Goal: Task Accomplishment & Management: Complete application form

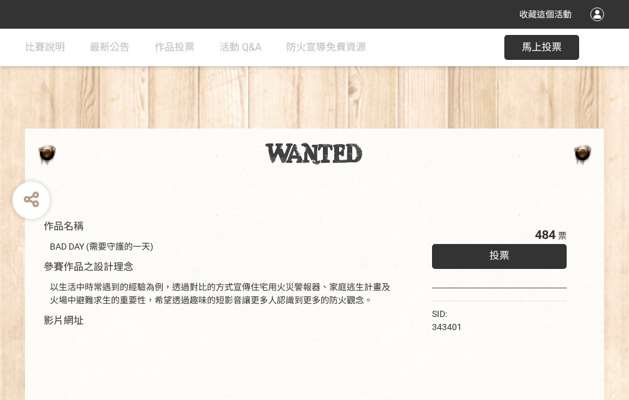
click at [599, 26] on div "收藏這個活動" at bounding box center [314, 14] width 629 height 29
click at [390, 123] on div "作品名稱 BAD DAY (需要守護的一天) 參賽作品之設計理念 以生活中時常遇到的經驗為例，透過對比的方式宣傳住宅用火災警報器、家庭逃生計畫及火場中避難求生…" at bounding box center [314, 291] width 629 height 524
click at [496, 252] on span "投票" at bounding box center [499, 255] width 20 height 12
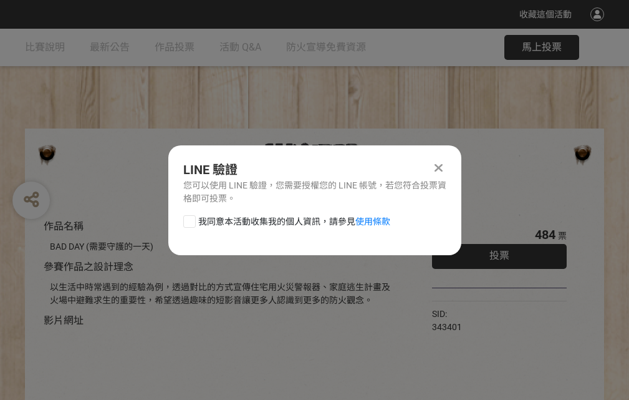
click at [188, 219] on div at bounding box center [189, 221] width 12 height 12
checkbox input "true"
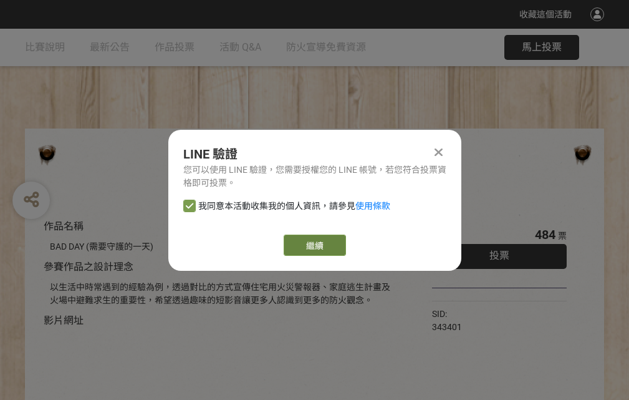
click at [314, 245] on link "繼續" at bounding box center [315, 244] width 62 height 21
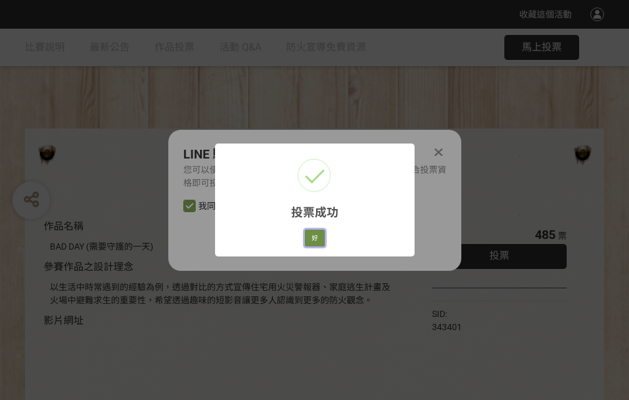
click at [311, 236] on button "好" at bounding box center [315, 237] width 20 height 17
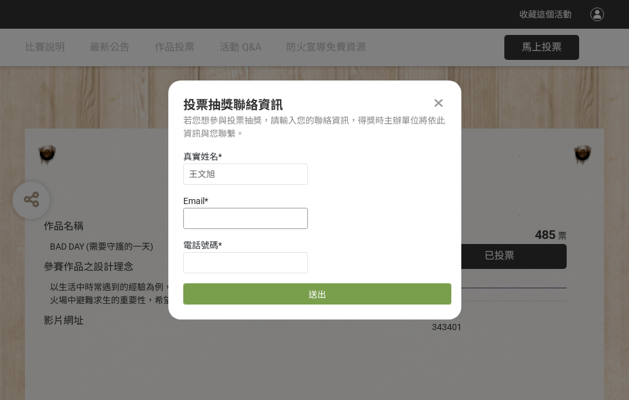
click at [249, 218] on input at bounding box center [245, 218] width 125 height 21
type input "[EMAIL_ADDRESS][DOMAIN_NAME]"
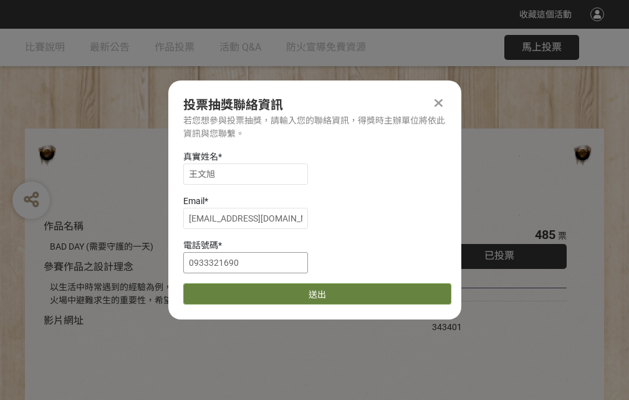
type input "0933321690"
click at [219, 289] on button "送出" at bounding box center [317, 293] width 268 height 21
